Goal: Information Seeking & Learning: Learn about a topic

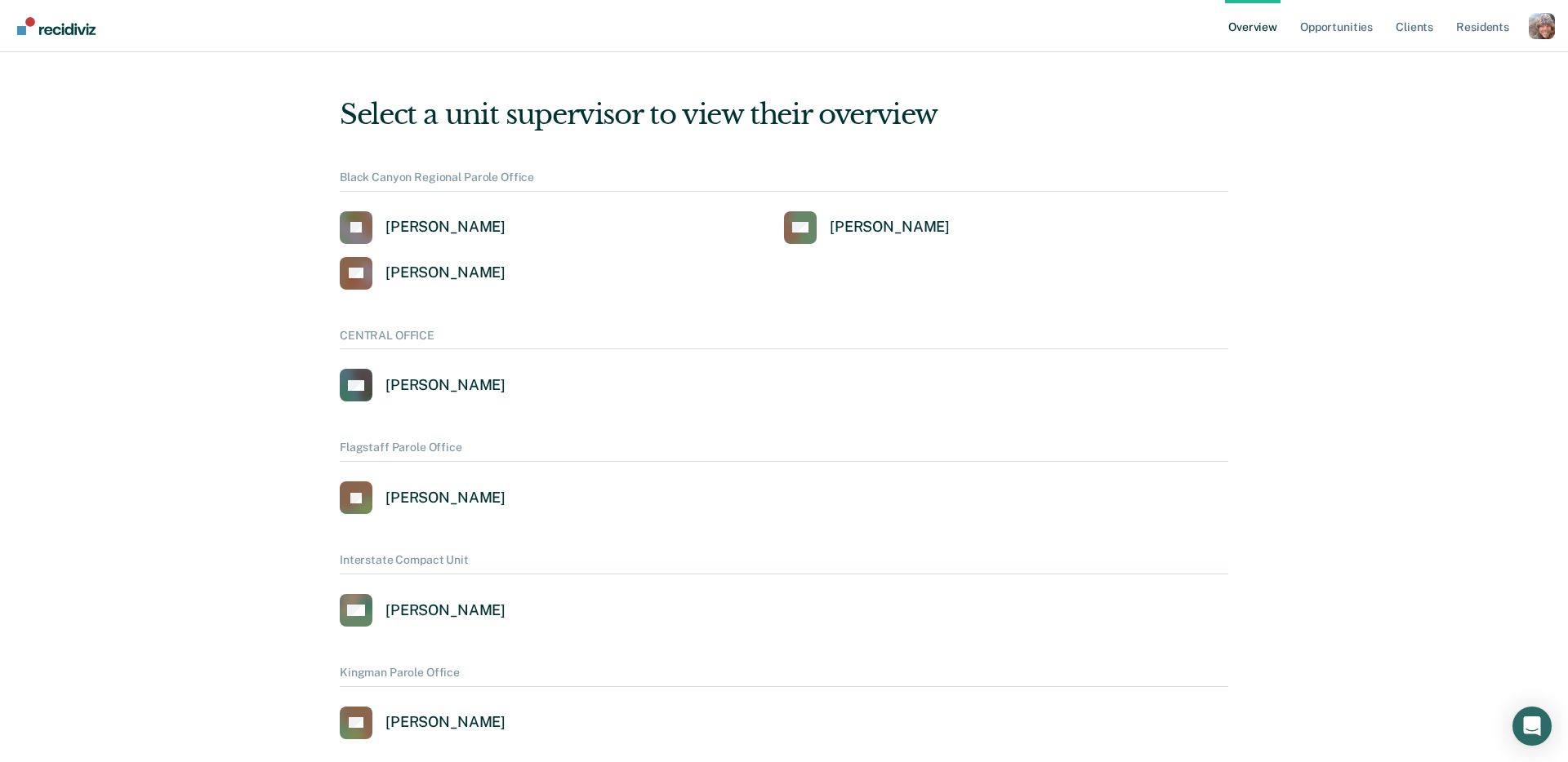
click at [1544, 27] on div "Profile dropdown button" at bounding box center [1542, 26] width 26 height 26
click at [1435, 73] on link "Profile" at bounding box center [1475, 75] width 105 height 14
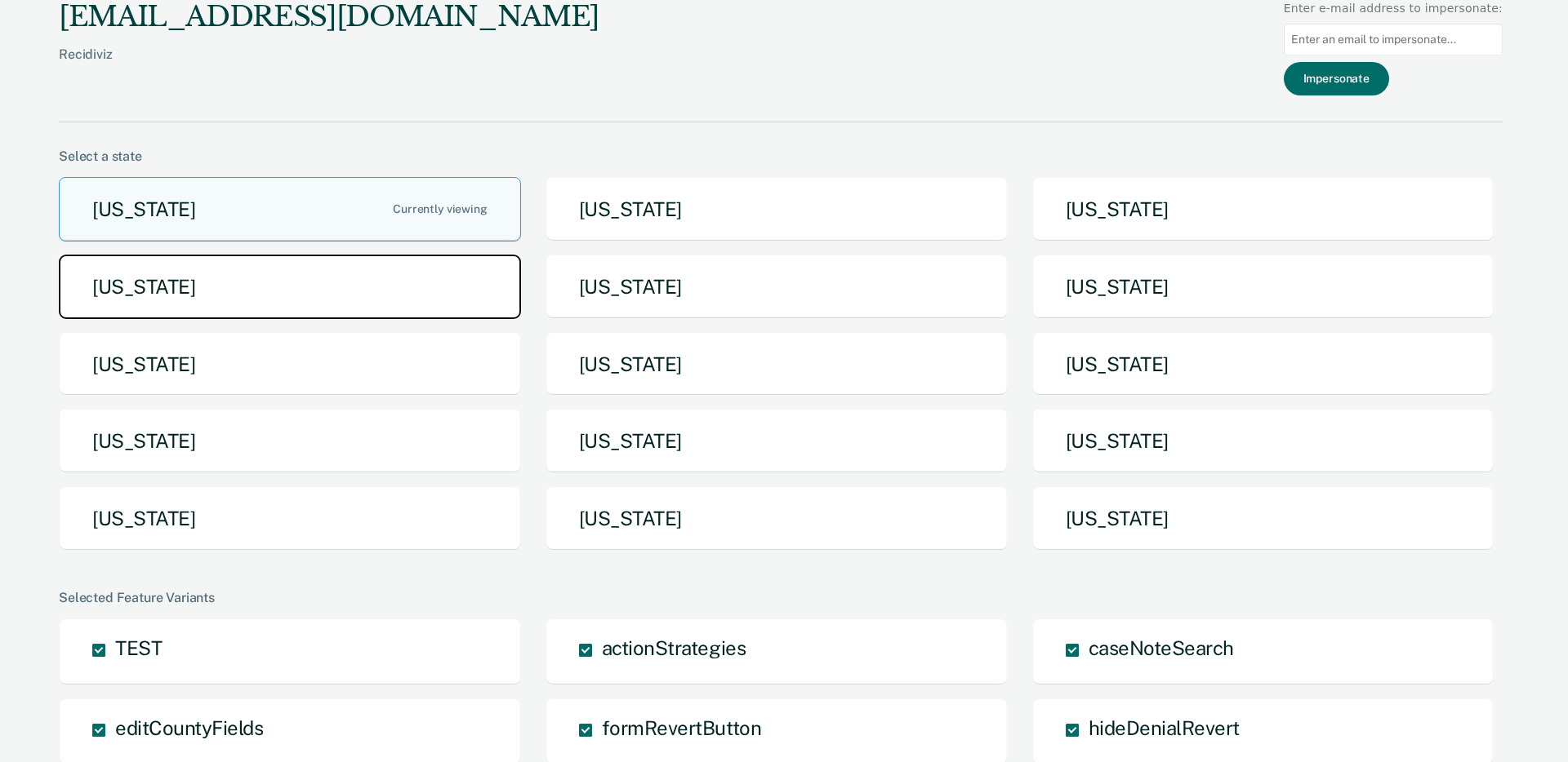
click at [308, 295] on button "Idaho" at bounding box center [290, 286] width 462 height 64
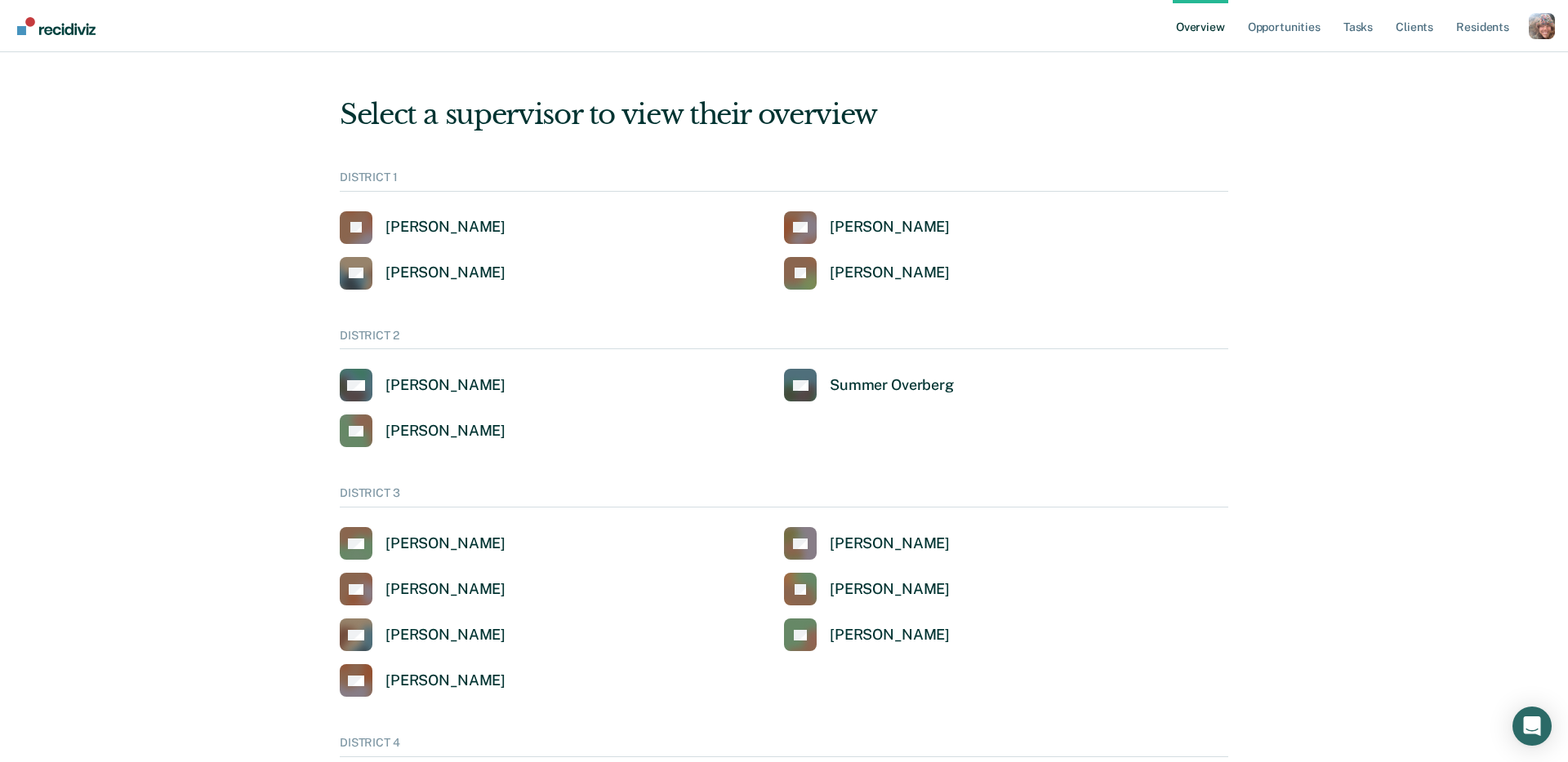
click at [1529, 27] on div "Profile dropdown button" at bounding box center [1542, 26] width 26 height 26
click at [1451, 124] on link "Go to Operations" at bounding box center [1459, 127] width 138 height 14
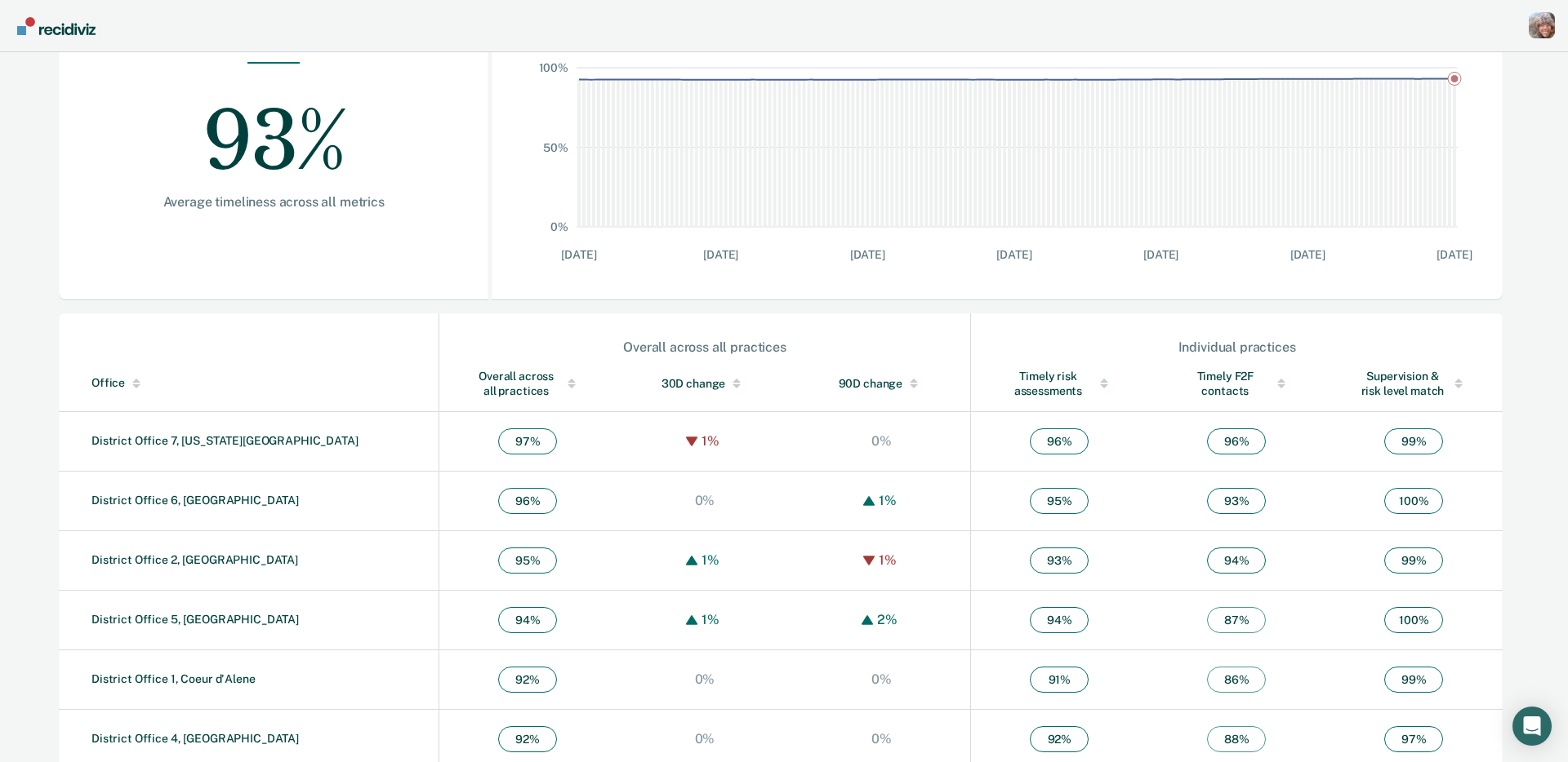
scroll to position [317, 0]
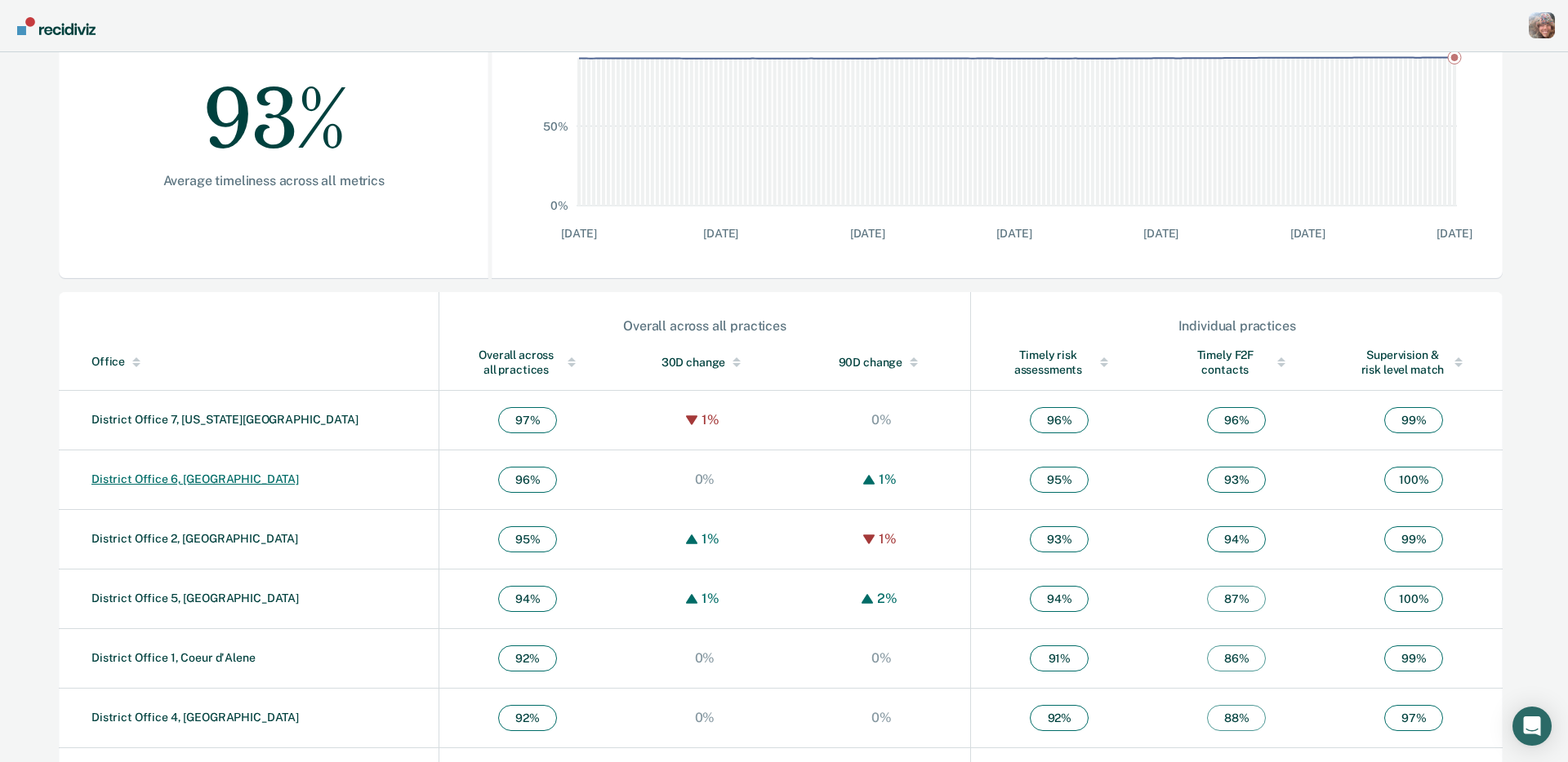
click at [194, 477] on link "District Office 6, Pocatello" at bounding box center [195, 478] width 207 height 13
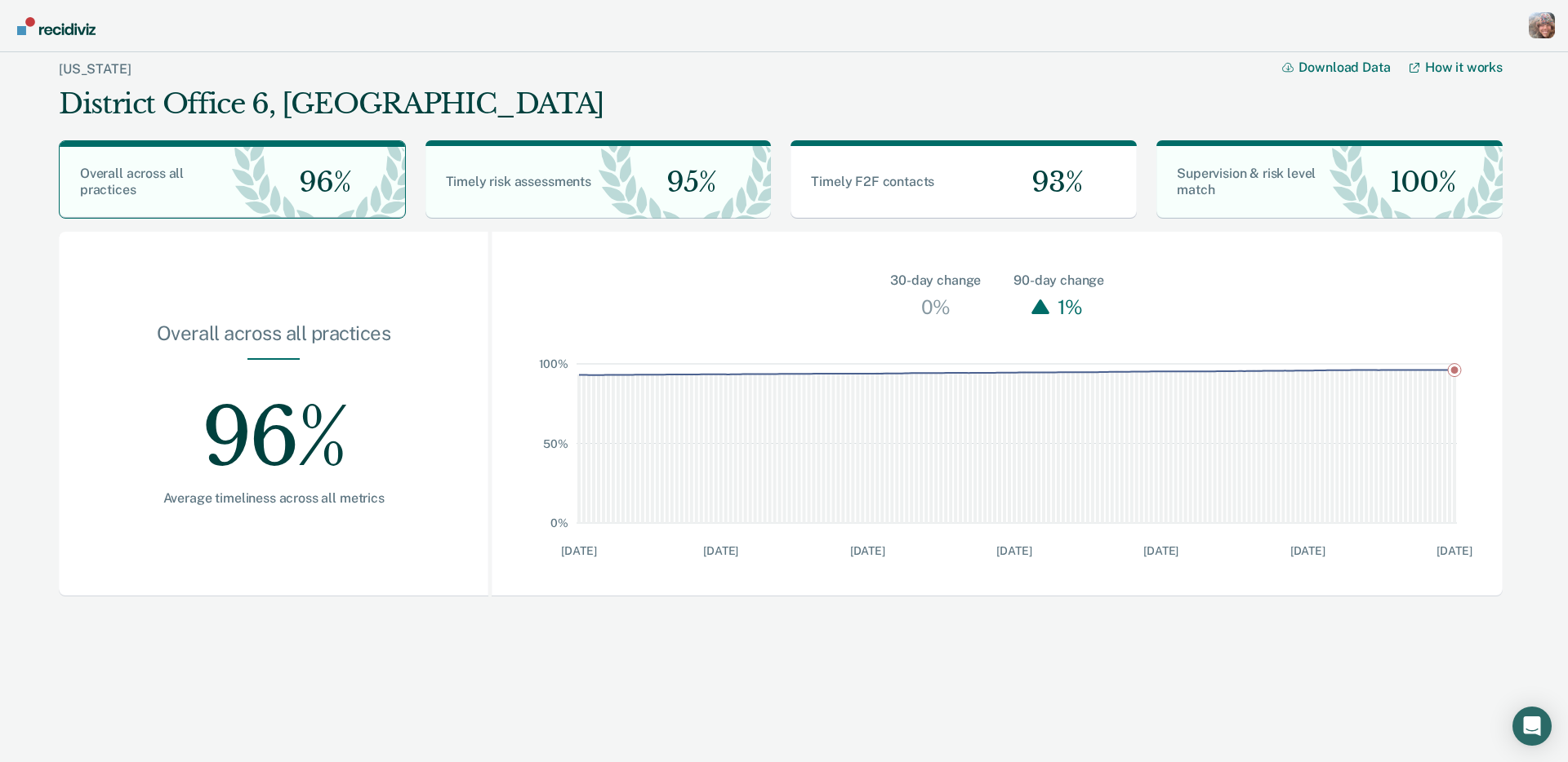
click at [1545, 33] on div "Profile dropdown button" at bounding box center [1542, 26] width 26 height 26
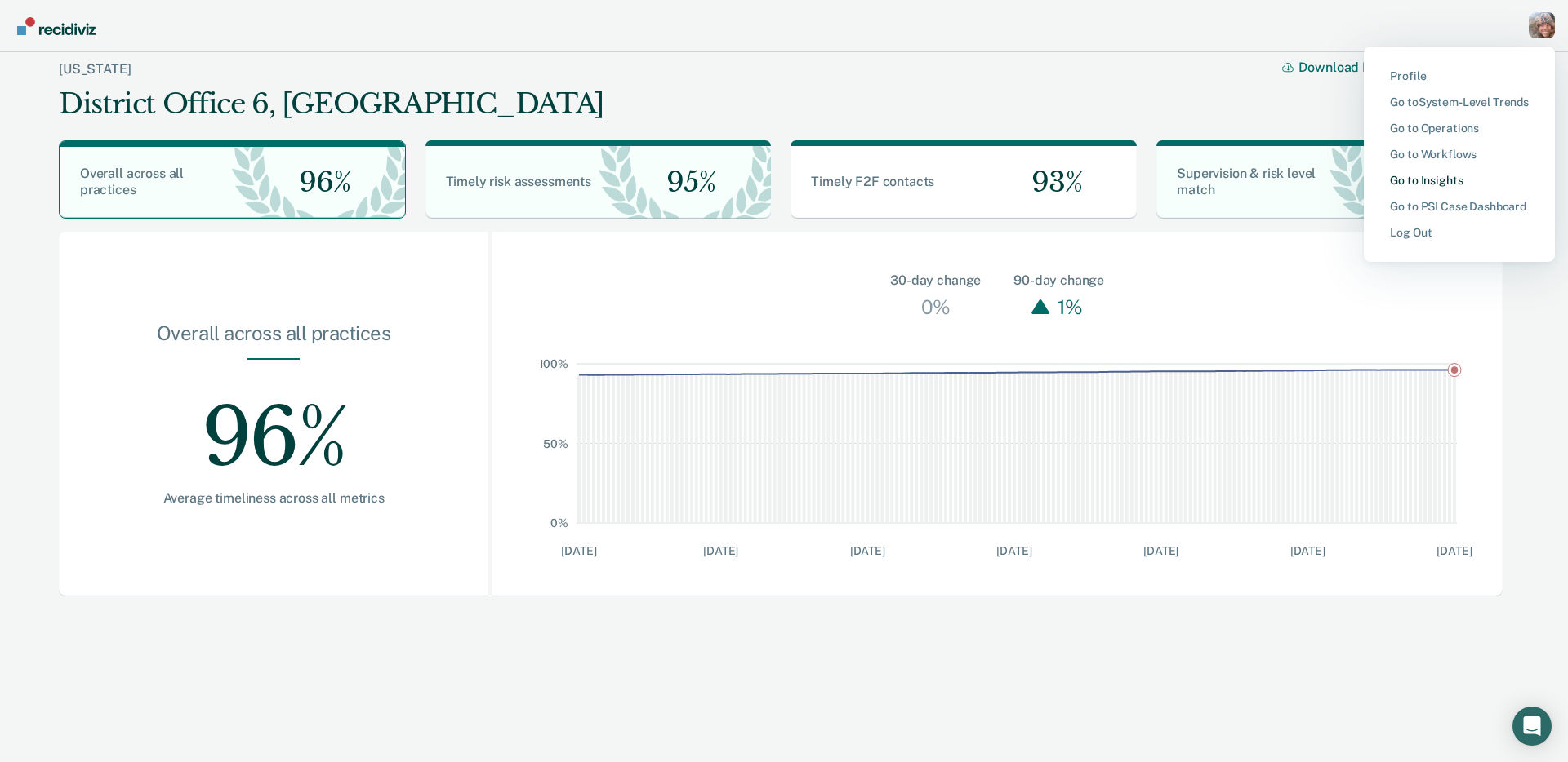
click at [1447, 186] on link "Go to Insights" at bounding box center [1459, 181] width 138 height 14
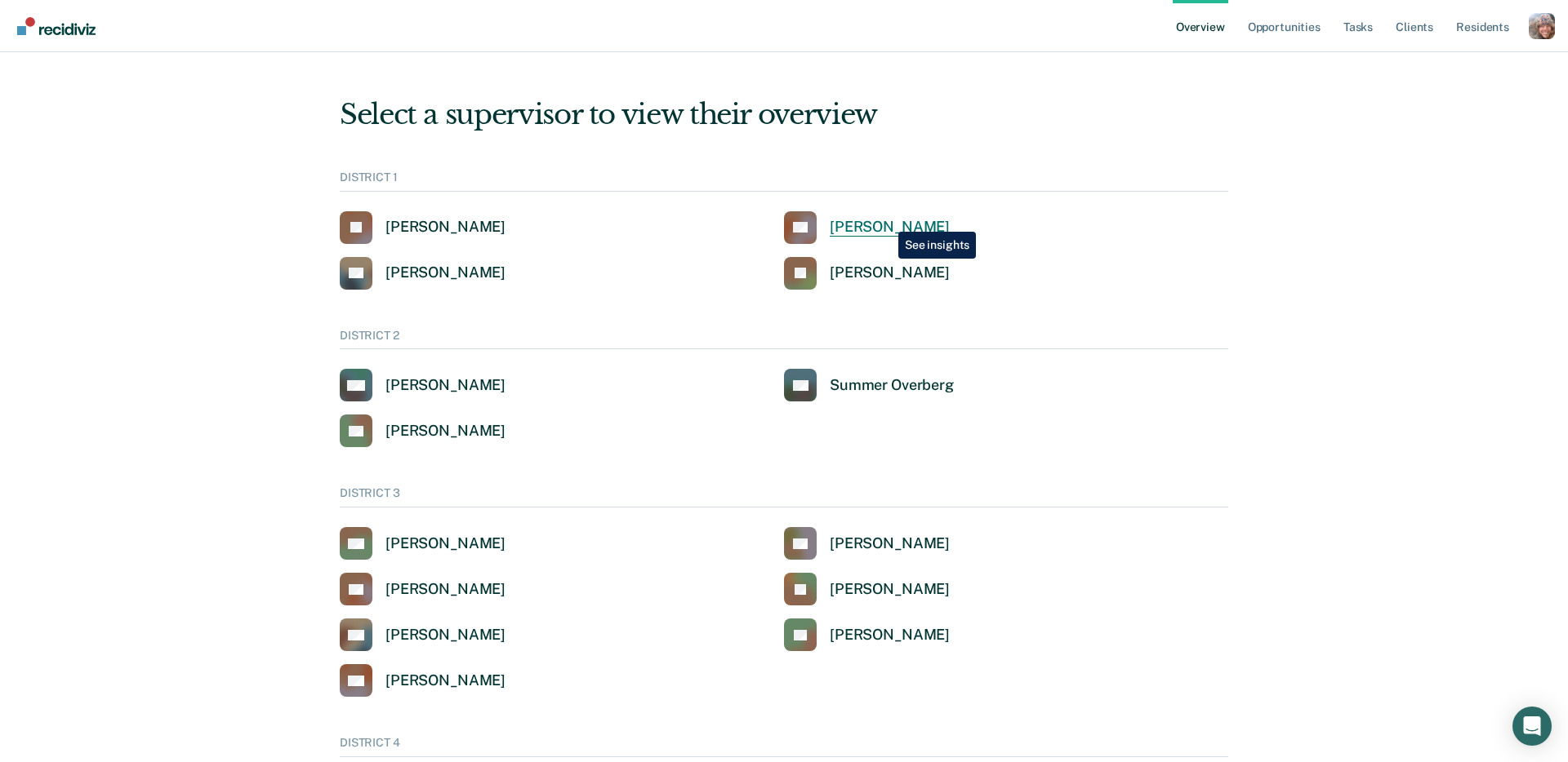
click at [887, 220] on div "Clinton Blettner" at bounding box center [889, 226] width 120 height 18
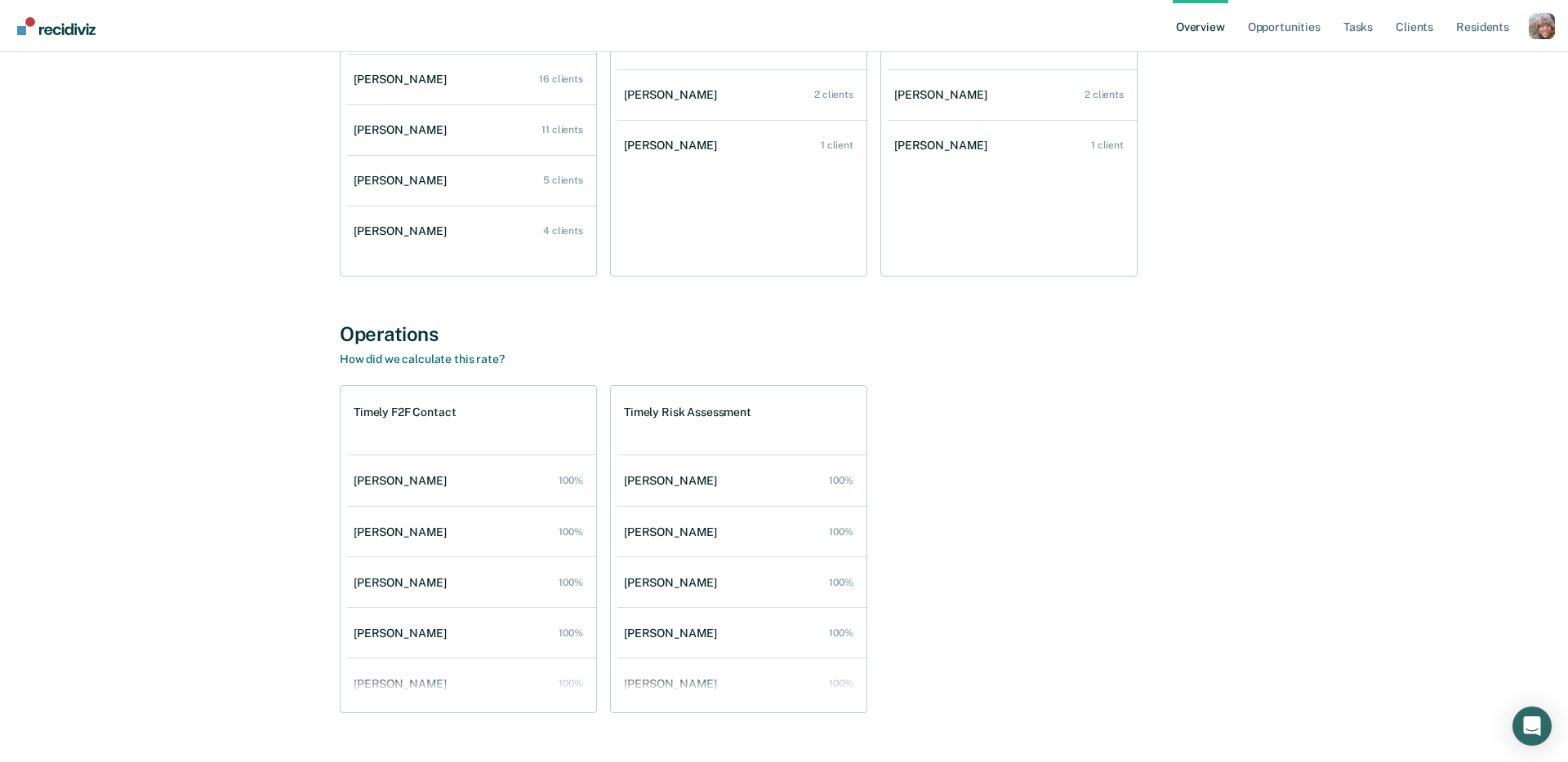
scroll to position [1231, 0]
click at [372, 482] on div "Nikolas Hanson" at bounding box center [403, 480] width 100 height 14
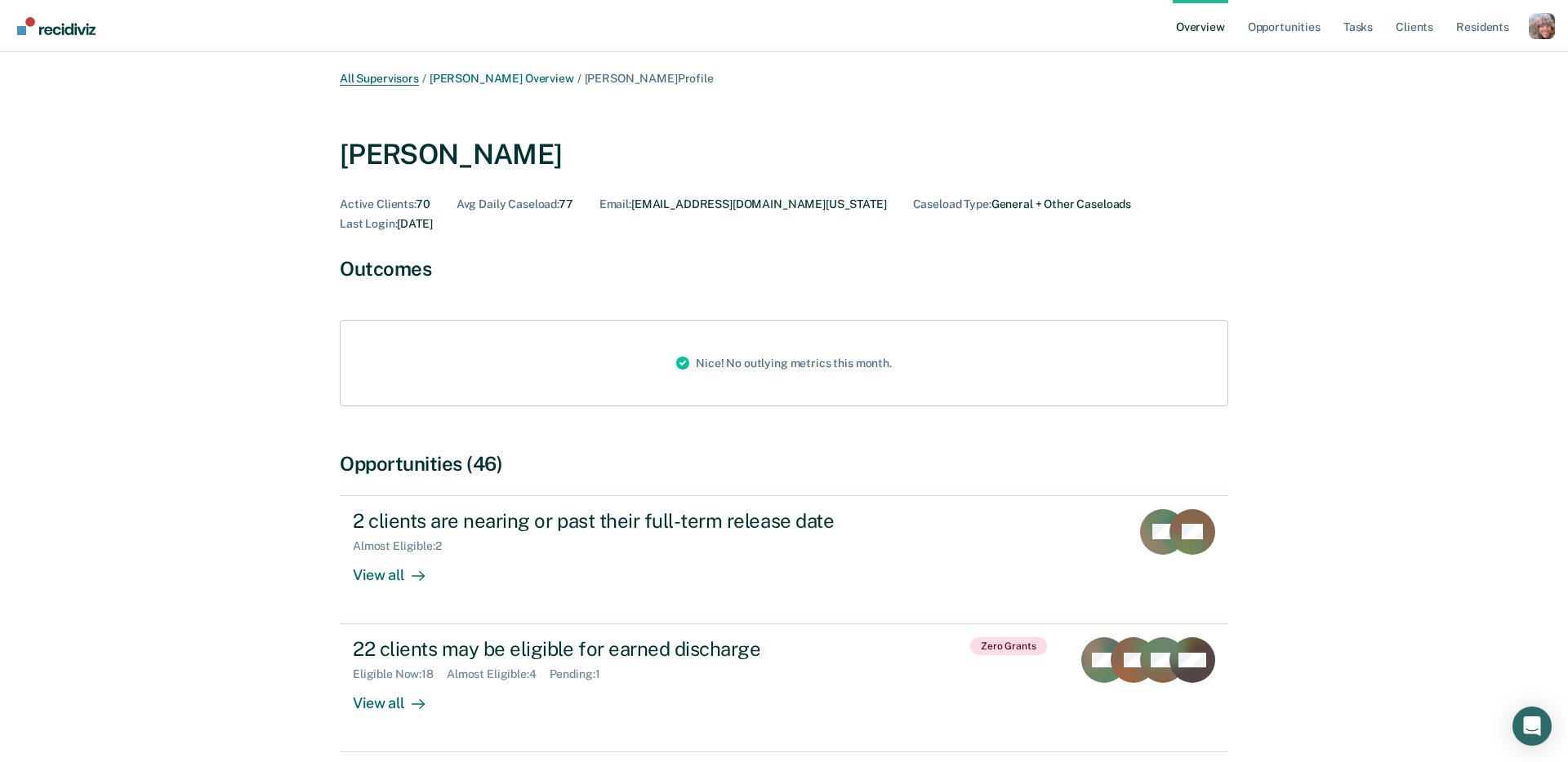
click at [381, 74] on link "All Supervisors" at bounding box center [379, 79] width 79 height 14
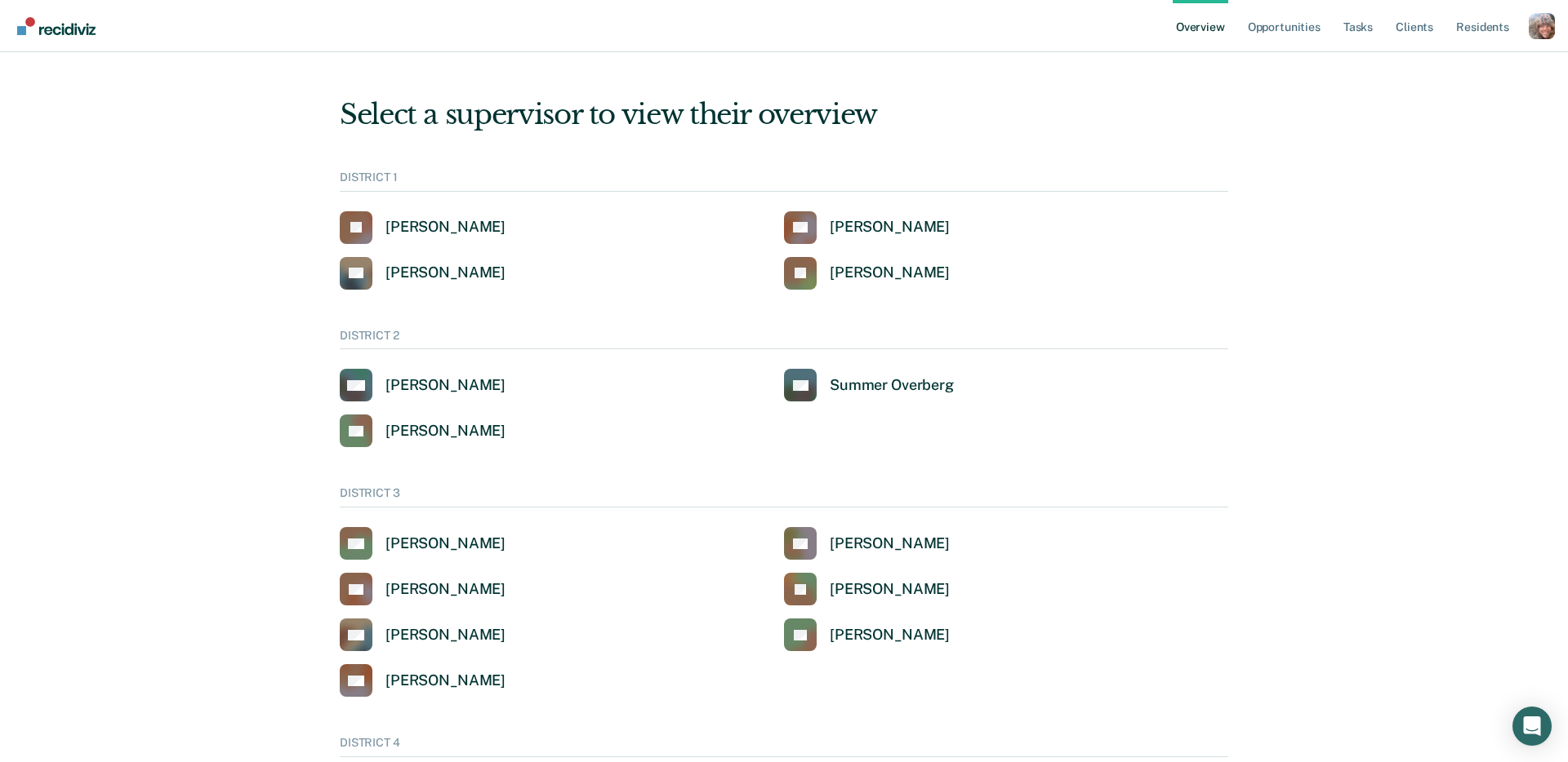
drag, startPoint x: 1384, startPoint y: 125, endPoint x: 1316, endPoint y: 61, distance: 93.4
click at [1383, 123] on div "Select a supervisor to view their overview DISTRICT 1 JA John Andrich CB Clinto…" at bounding box center [784, 769] width 1528 height 1395
click at [1294, 27] on link "Opportunities" at bounding box center [1284, 26] width 79 height 52
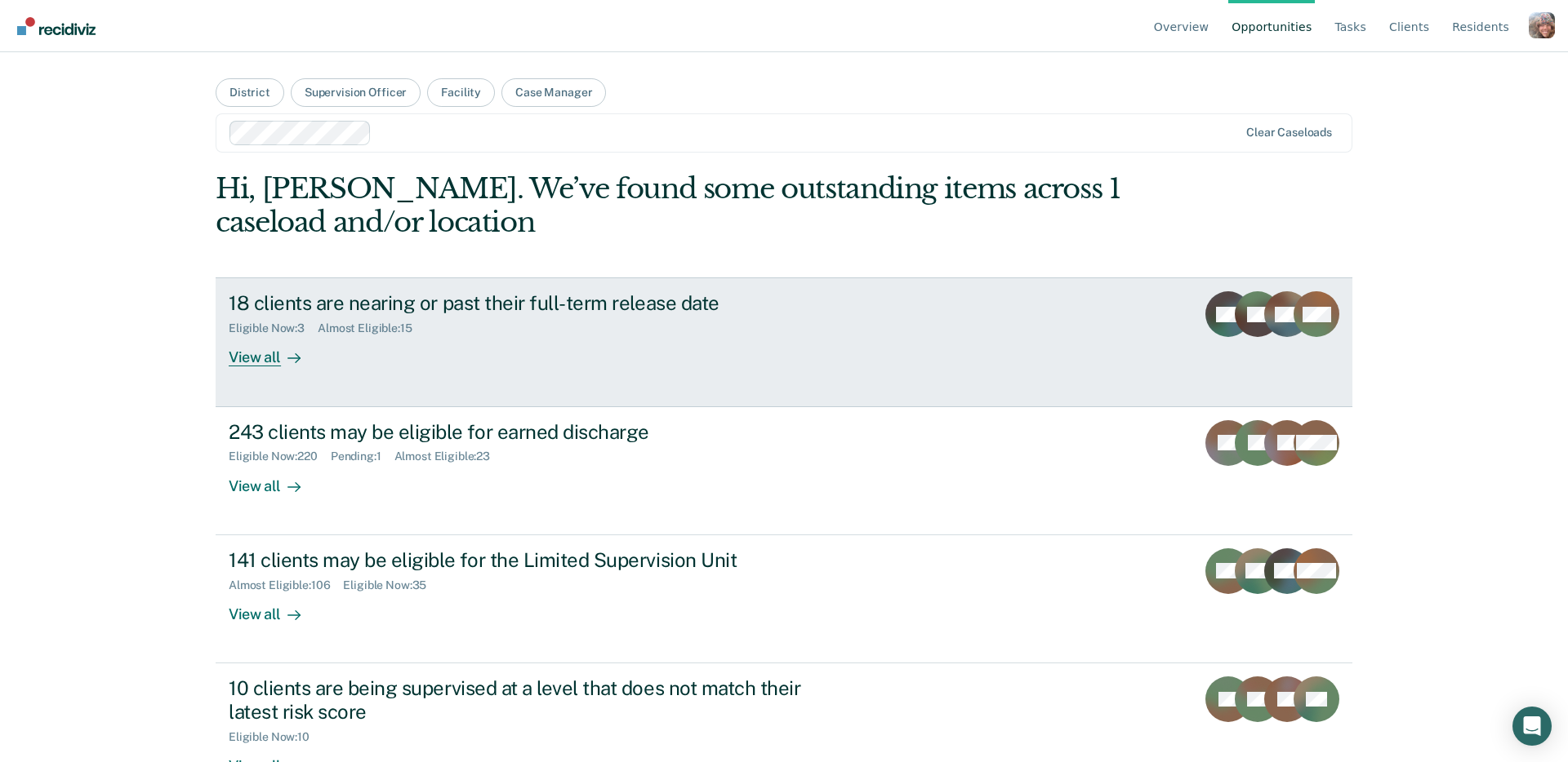
click at [588, 341] on div "18 clients are nearing or past their full-term release date Eligible Now : 3 Al…" at bounding box center [534, 329] width 613 height 75
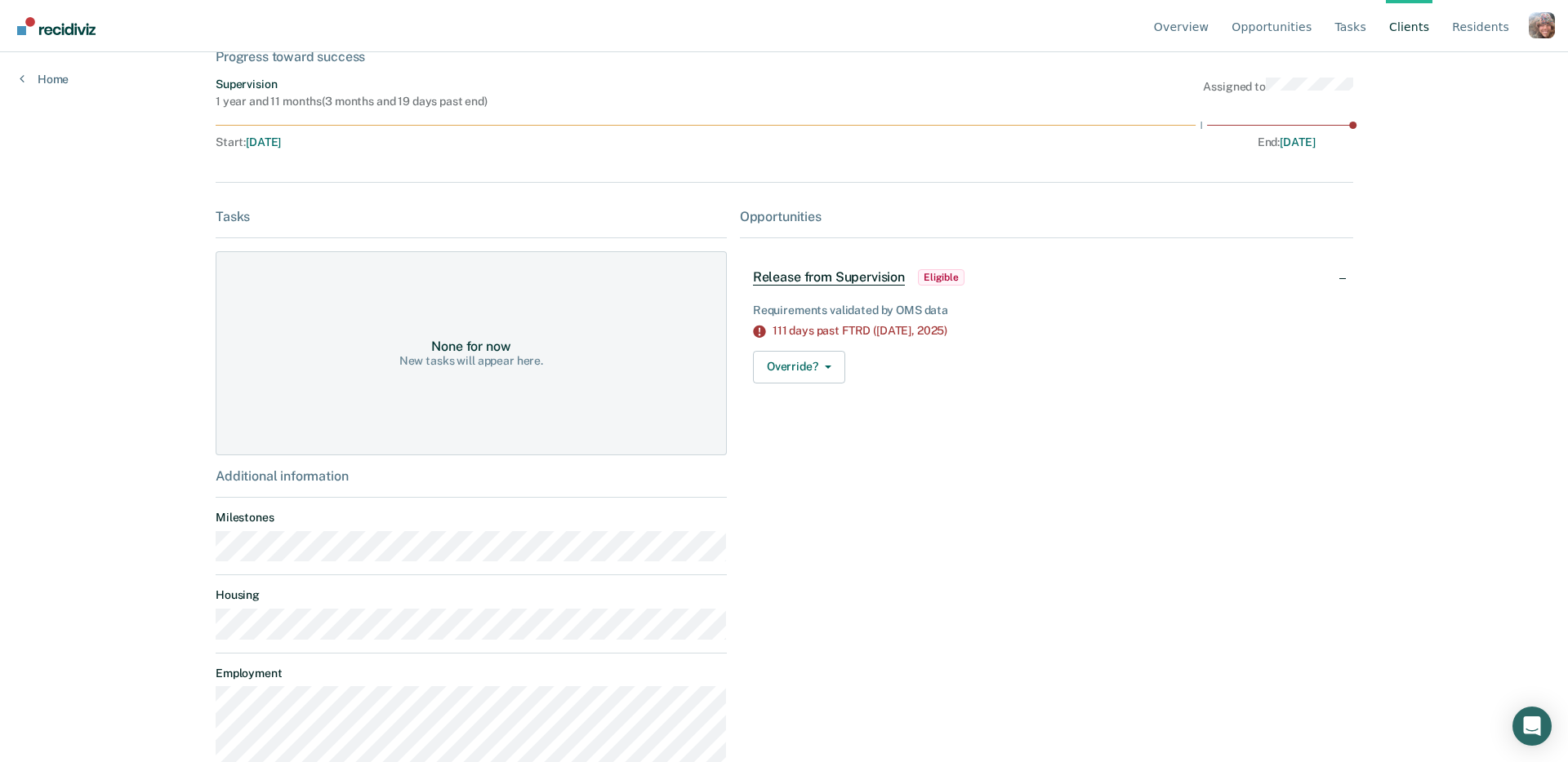
scroll to position [233, 0]
